Goal: Task Accomplishment & Management: Manage account settings

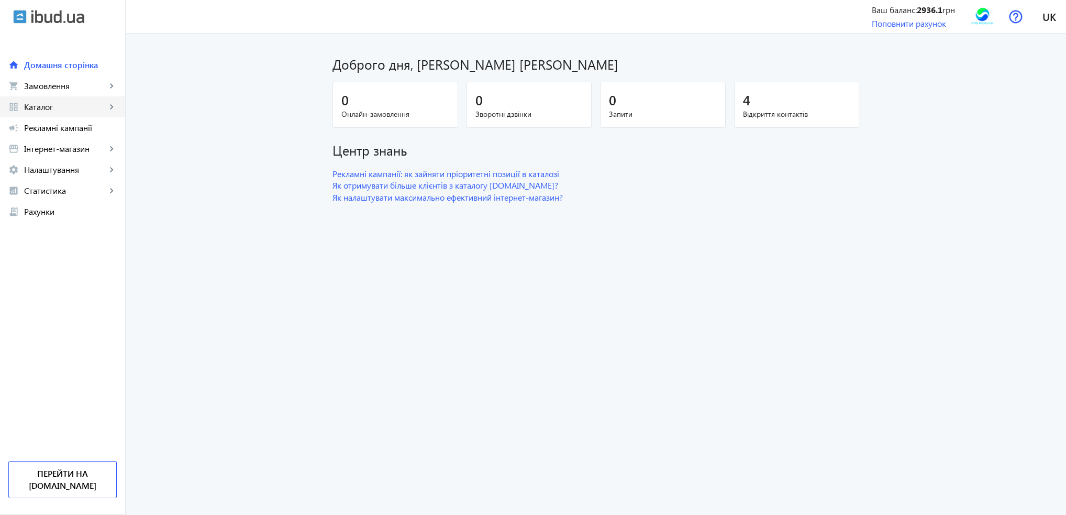
click at [54, 111] on span "Каталог" at bounding box center [65, 107] width 82 height 10
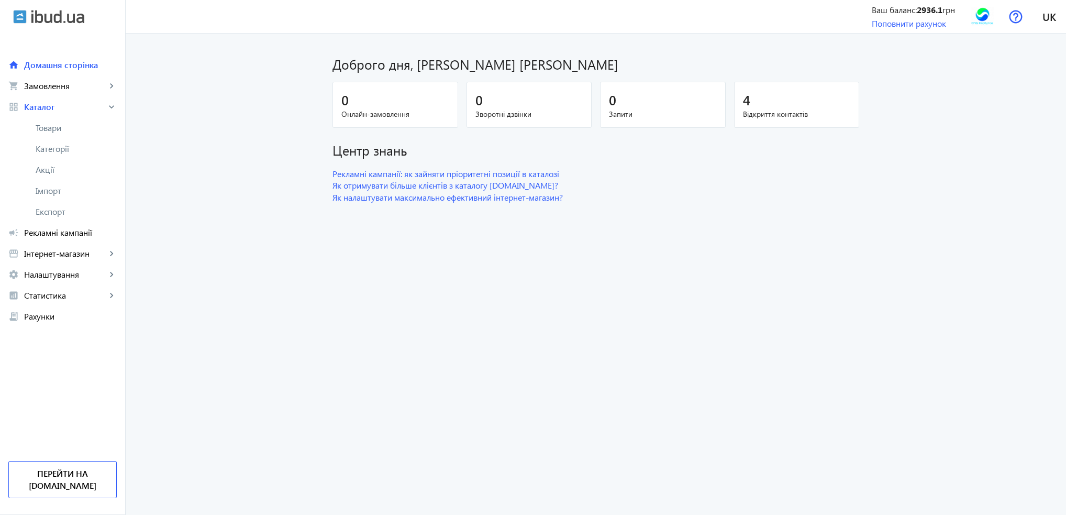
click at [59, 123] on span "Товари" at bounding box center [76, 128] width 81 height 10
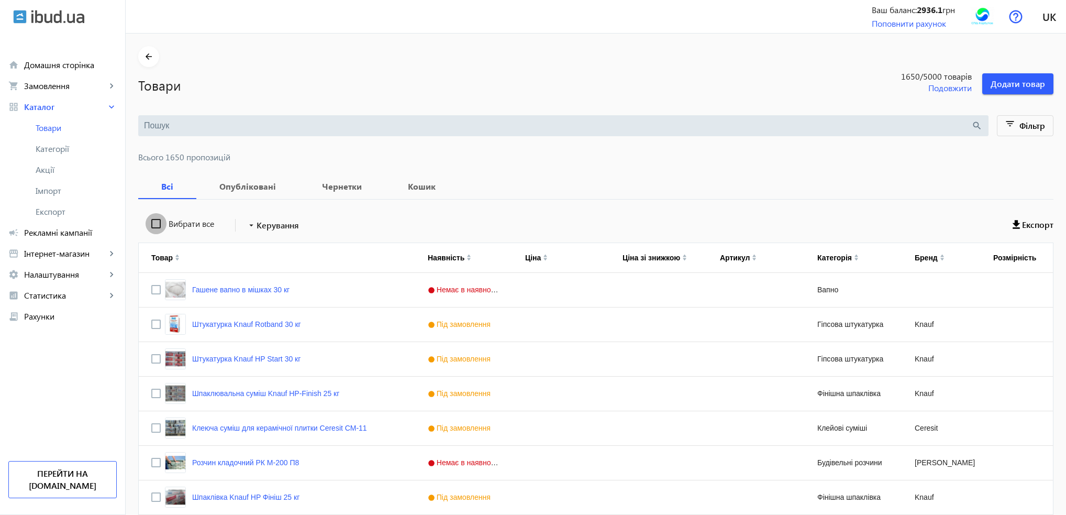
click at [148, 222] on input "Вибрати все" at bounding box center [156, 223] width 21 height 21
checkbox input "true"
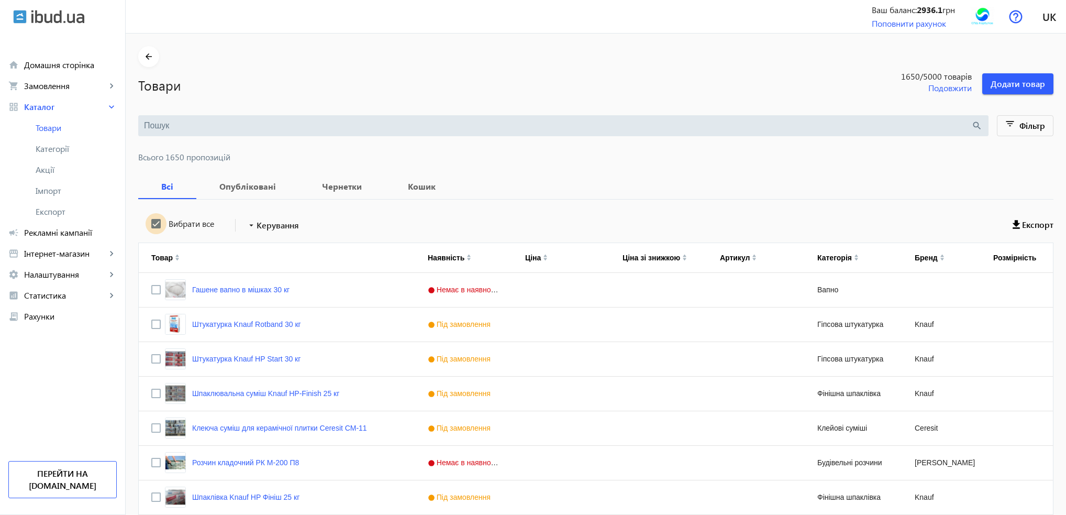
checkbox input "true"
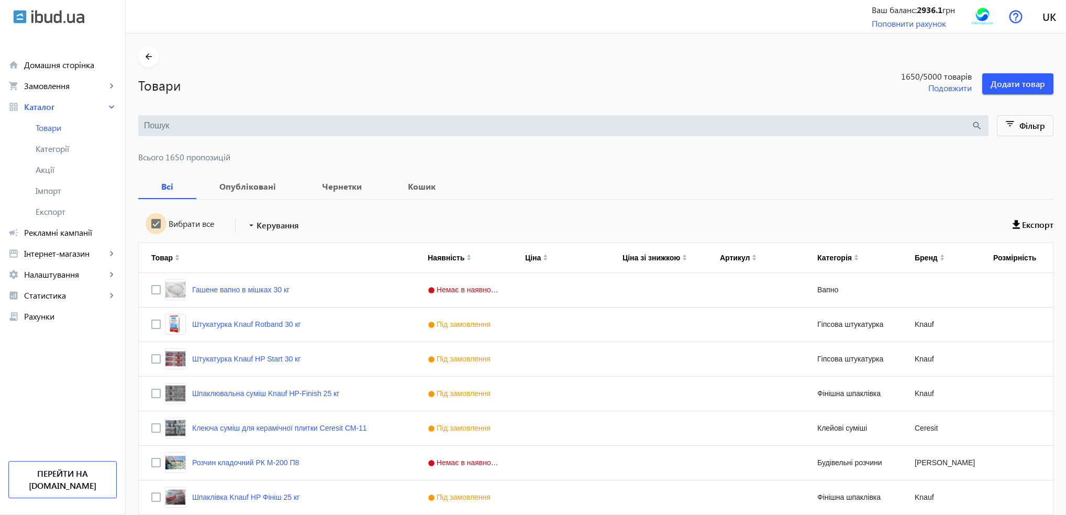
checkbox input "true"
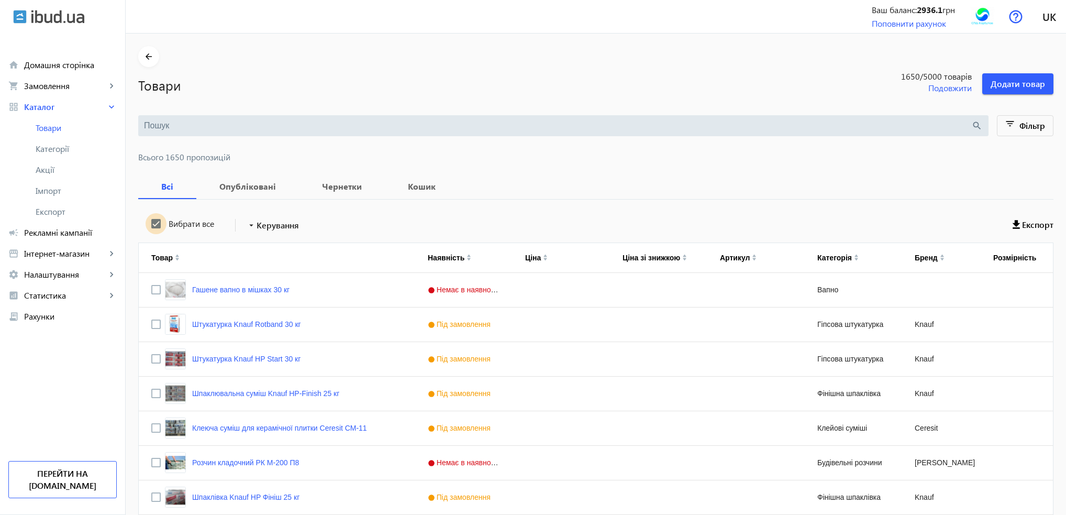
checkbox input "true"
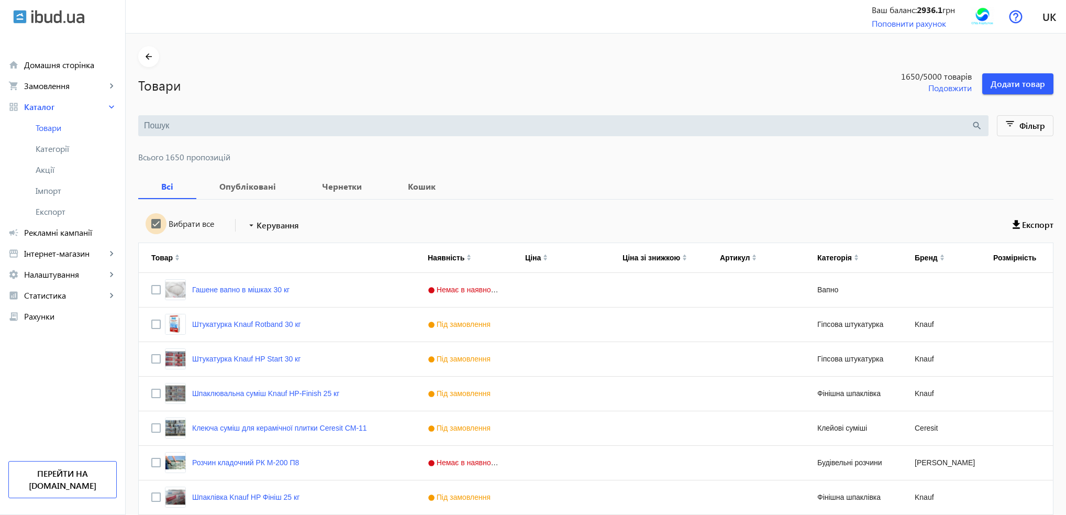
checkbox input "true"
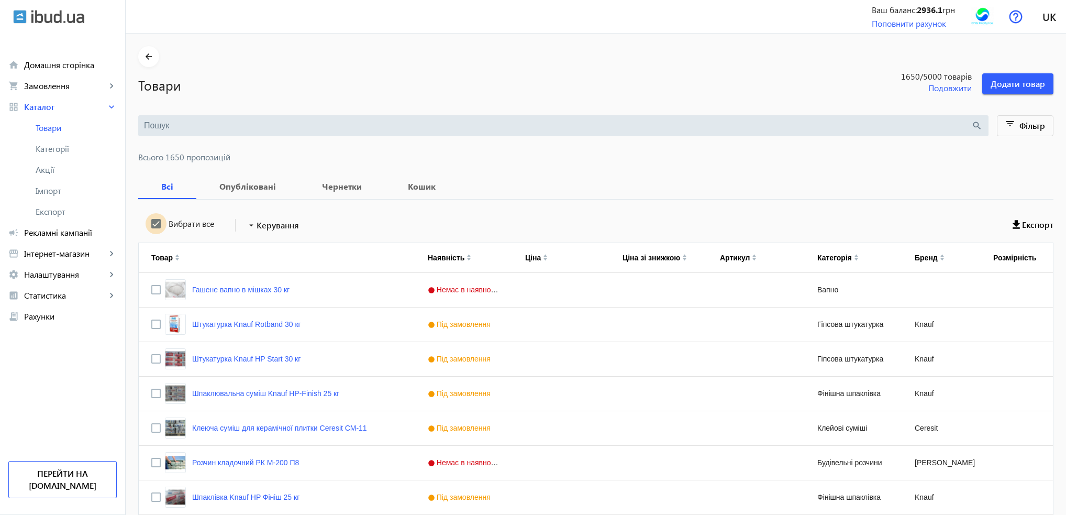
checkbox input "true"
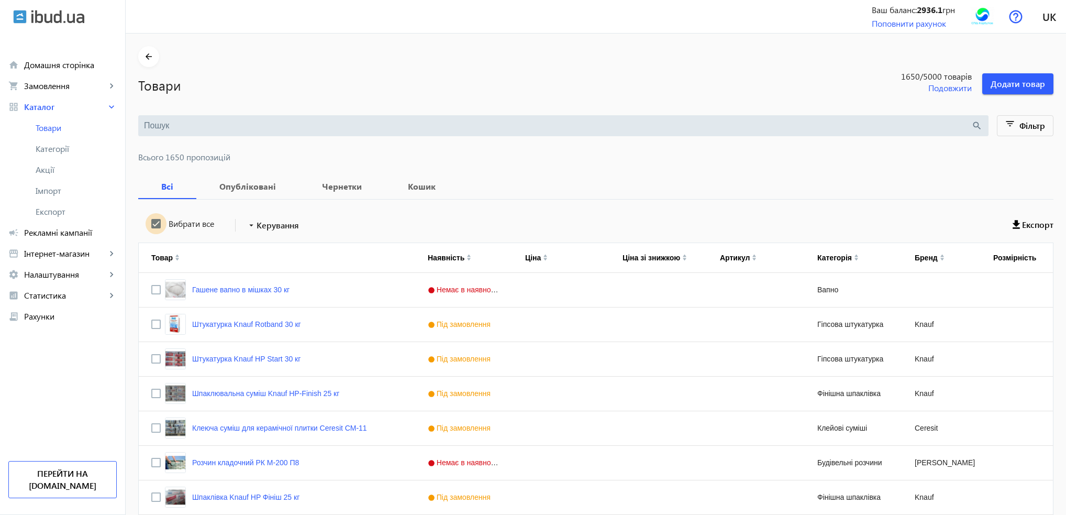
checkbox input "true"
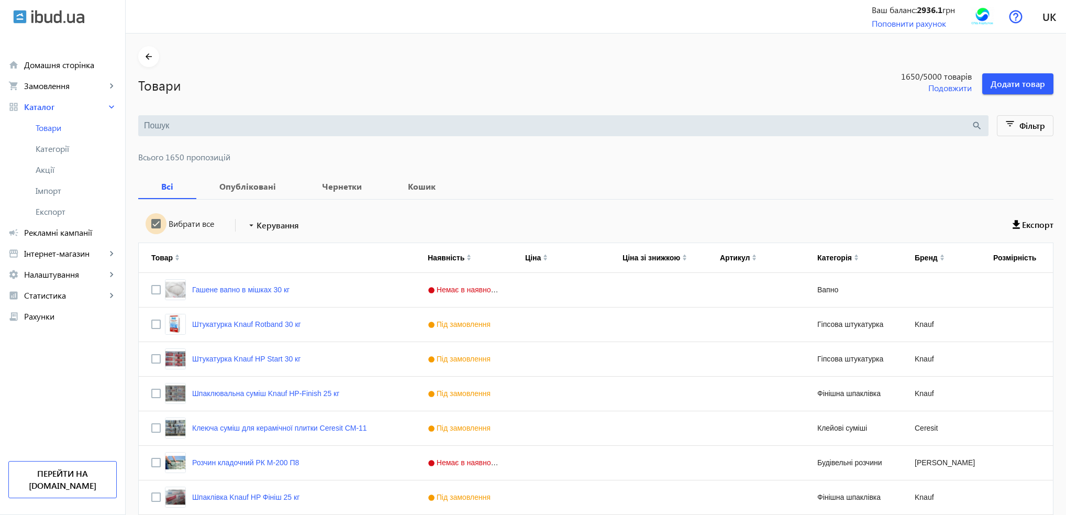
checkbox input "true"
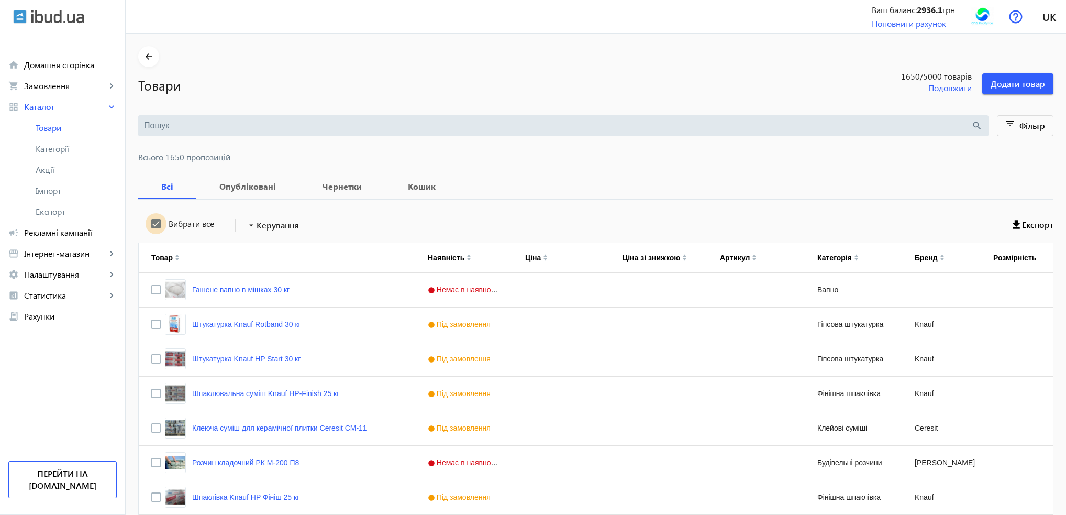
checkbox input "true"
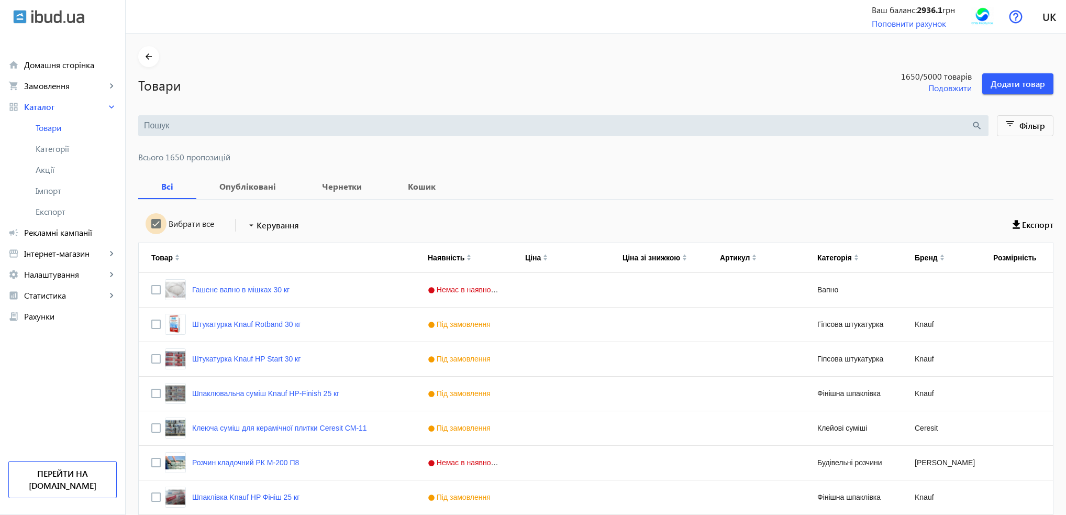
checkbox input "true"
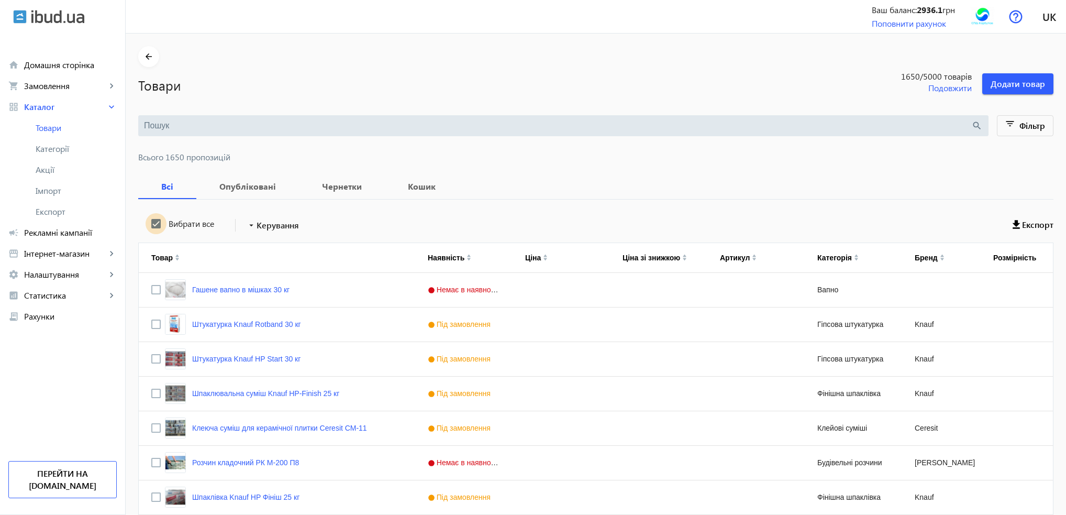
checkbox input "true"
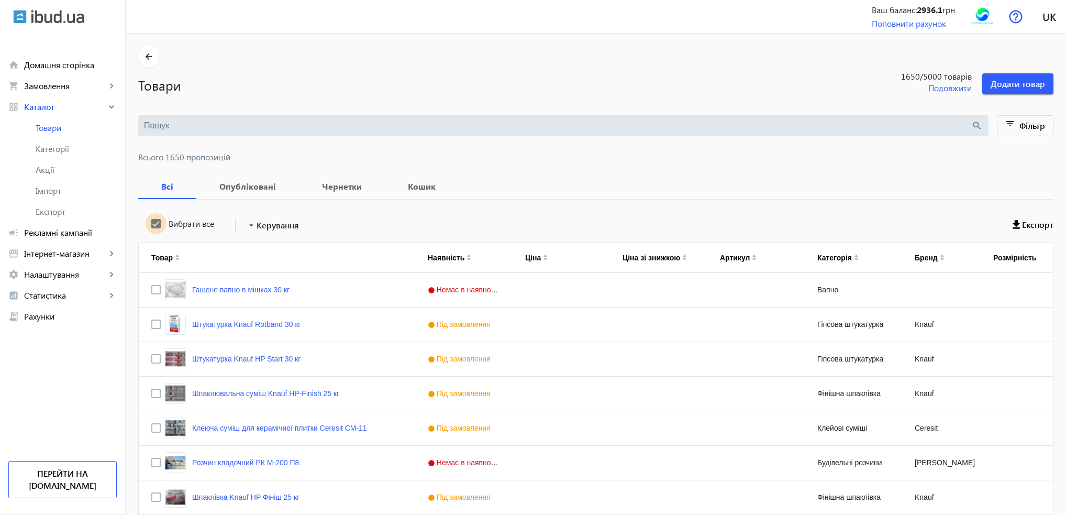
checkbox input "true"
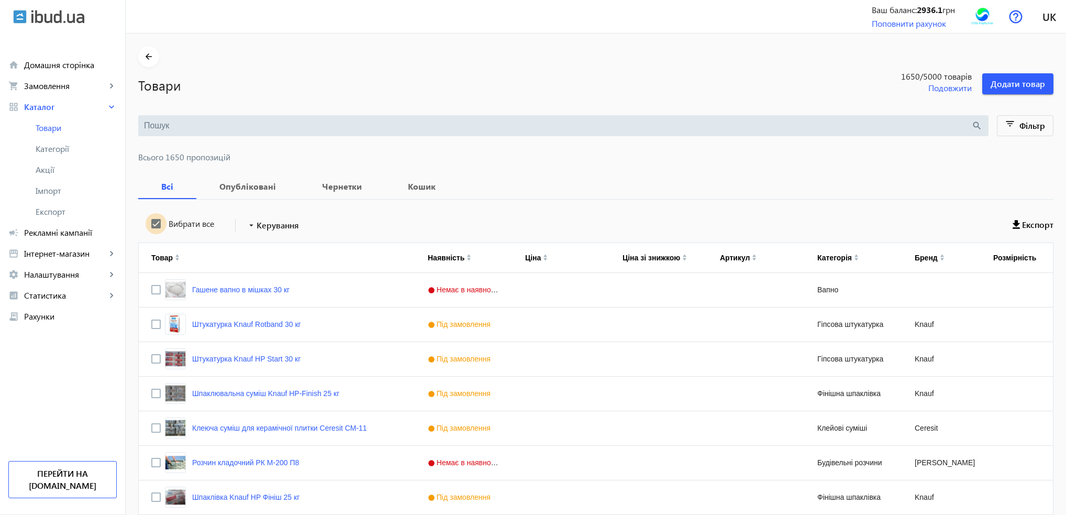
checkbox input "true"
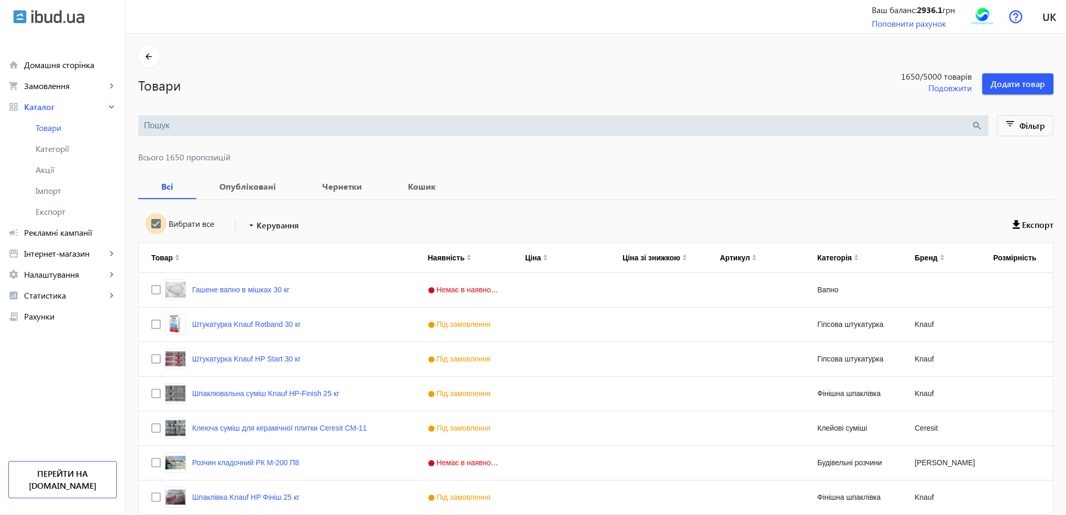
checkbox input "true"
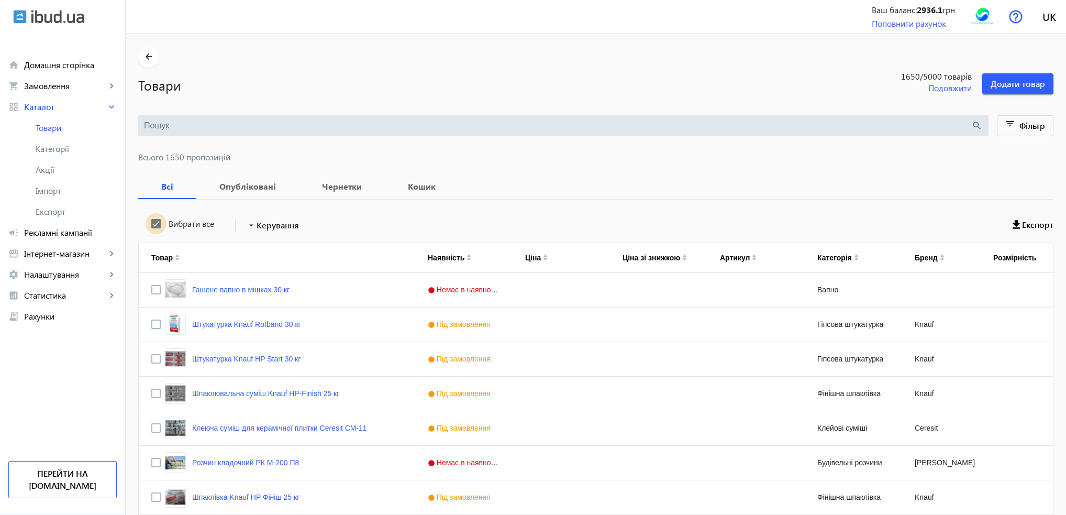
checkbox input "true"
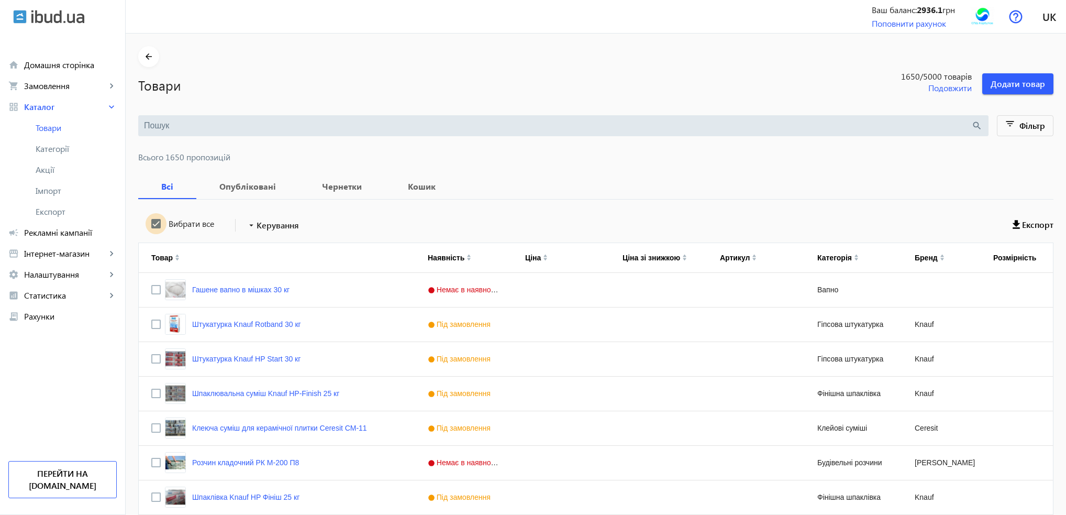
checkbox input "true"
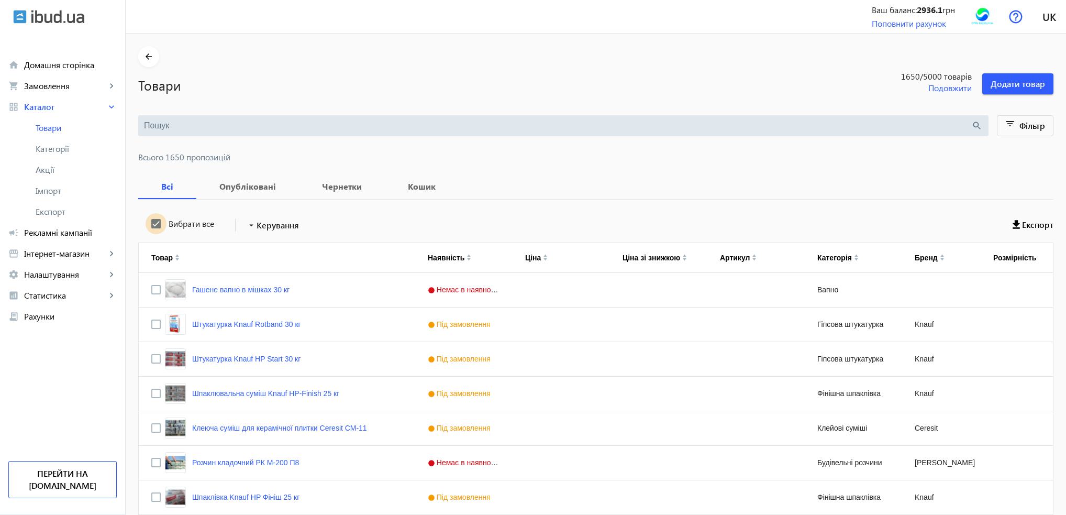
checkbox input "true"
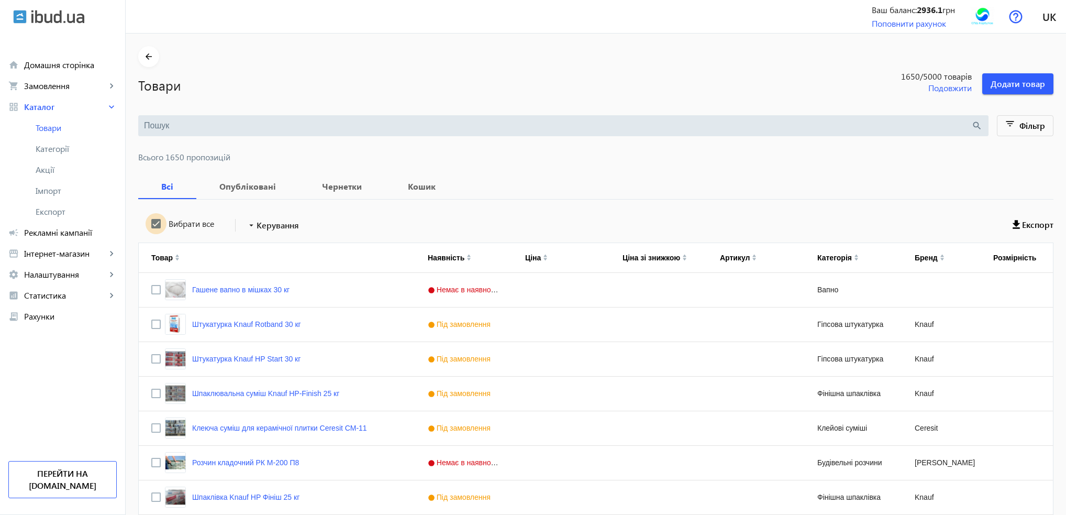
checkbox input "true"
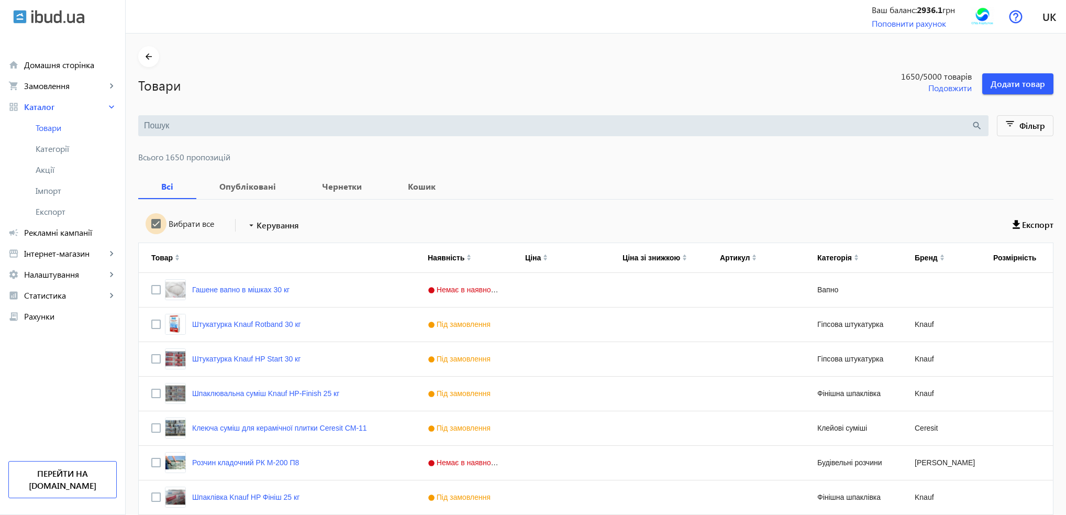
checkbox input "true"
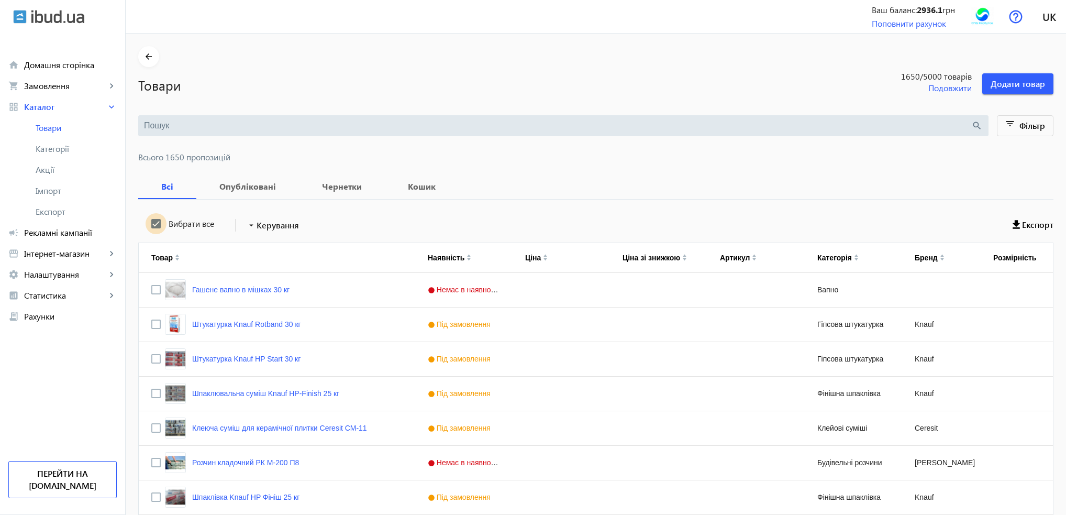
checkbox input "true"
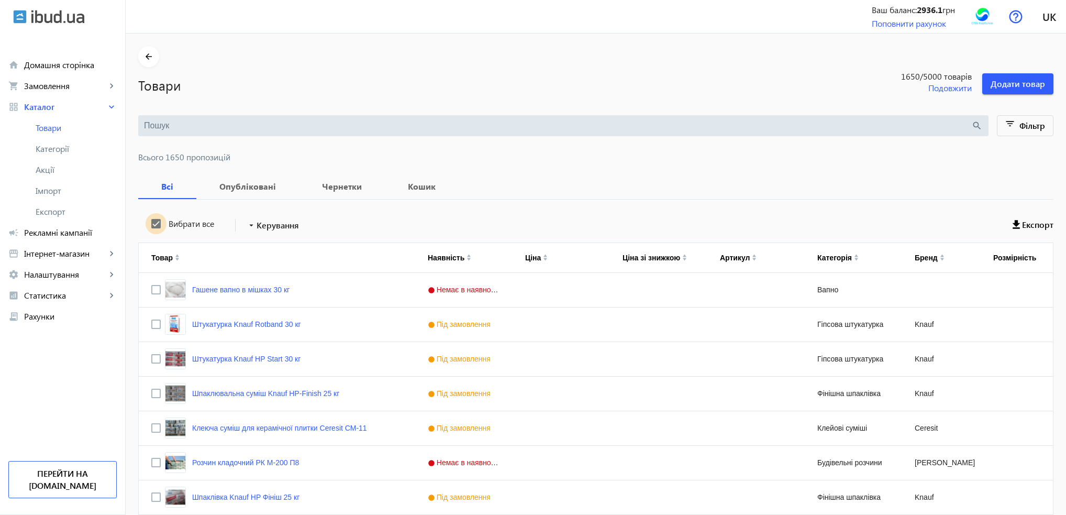
checkbox input "true"
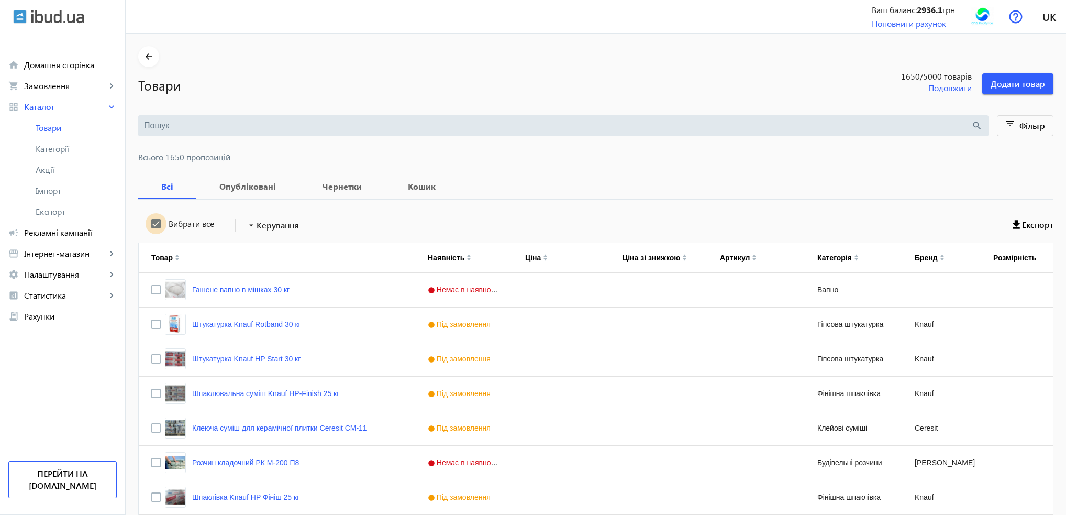
checkbox input "true"
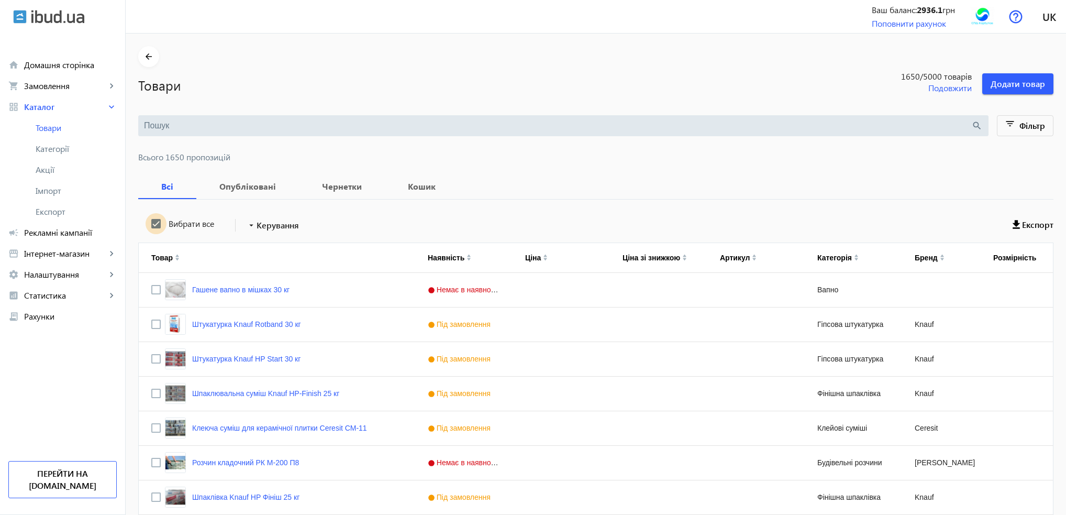
checkbox input "true"
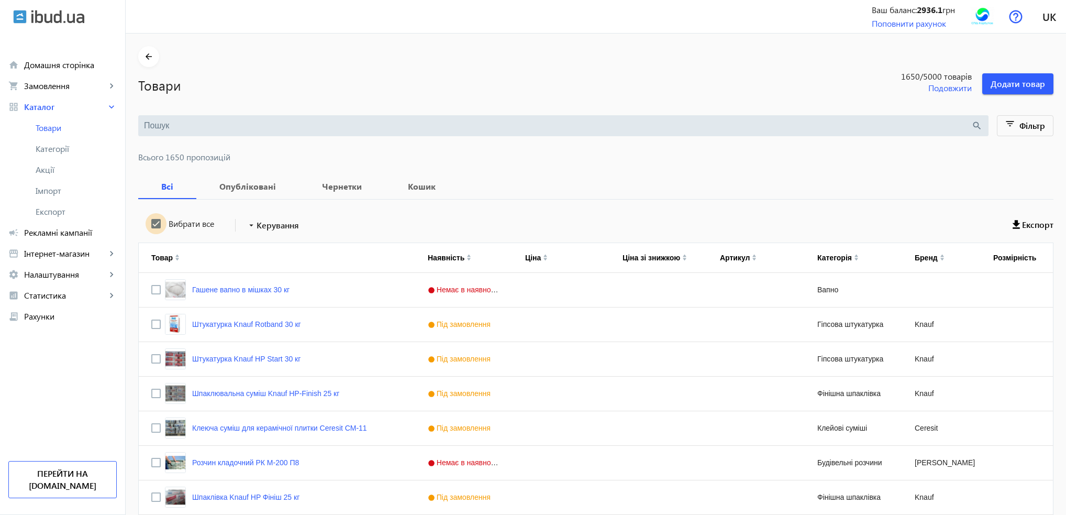
checkbox input "true"
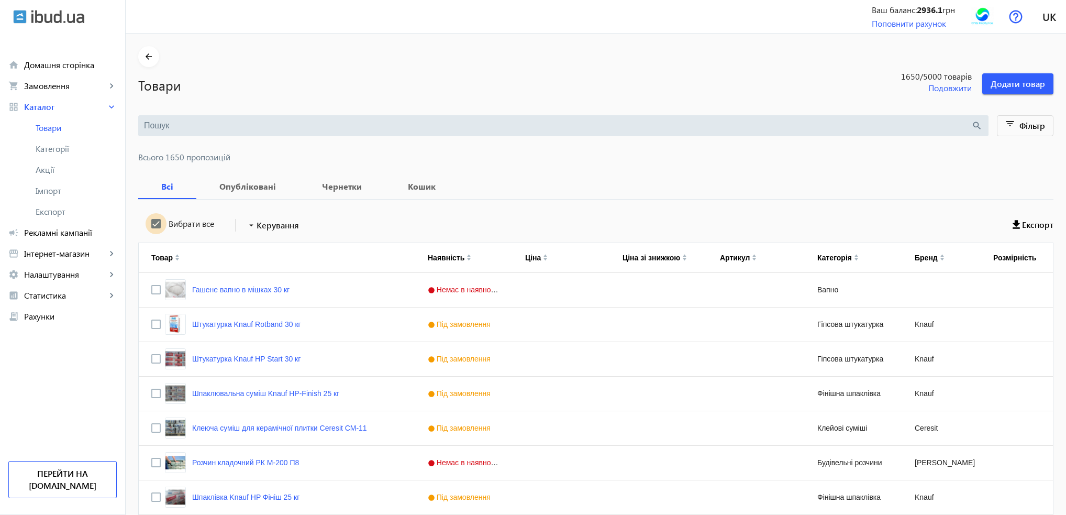
checkbox input "true"
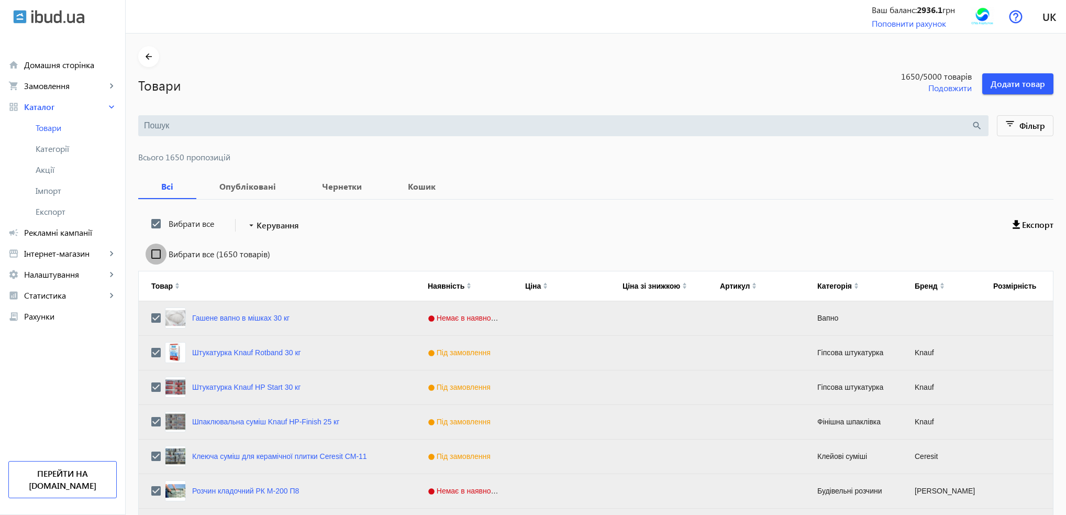
click at [151, 251] on input "Вибрати все (1650 товарів)" at bounding box center [156, 254] width 21 height 21
checkbox input "true"
click at [257, 229] on span "Керування" at bounding box center [278, 225] width 42 height 13
click at [261, 236] on span "Підняти вгору" at bounding box center [309, 232] width 126 height 8
click at [249, 224] on mat-icon "arrow_drop_down" at bounding box center [251, 225] width 10 height 10
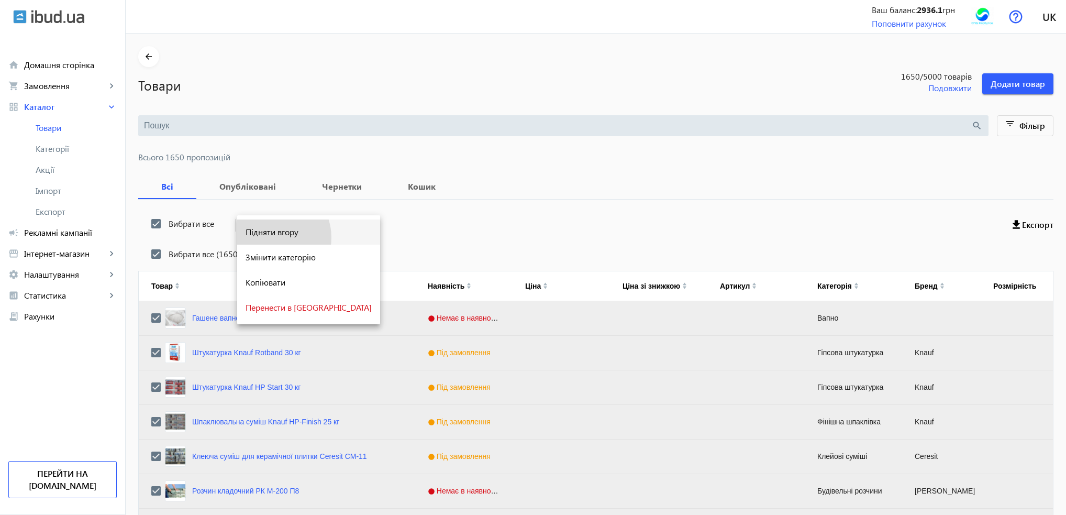
click at [270, 237] on button "Підняти вгору" at bounding box center [308, 231] width 143 height 25
